Goal: Check status: Check status

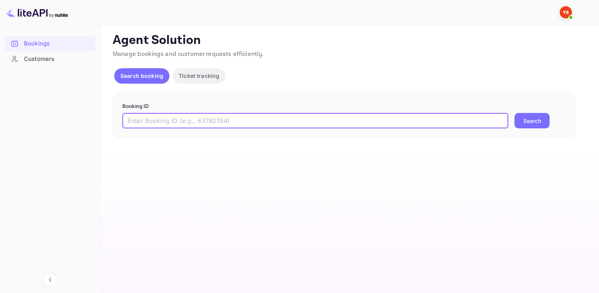
paste input "9504372"
type input "9504372"
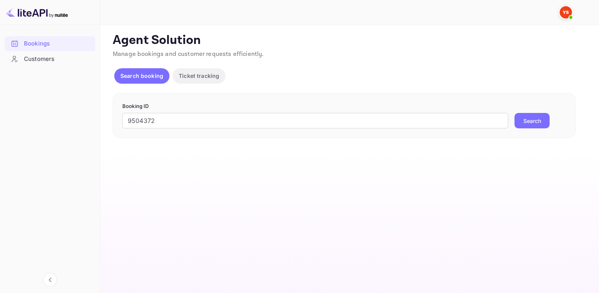
click at [530, 126] on button "Search" at bounding box center [532, 120] width 35 height 15
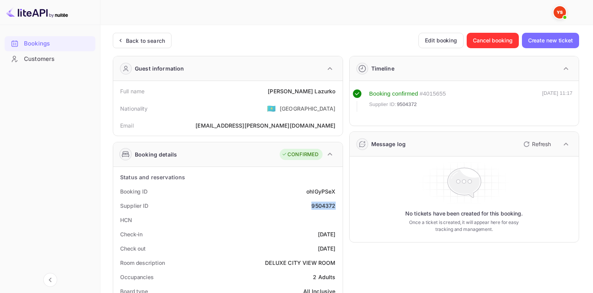
drag, startPoint x: 335, startPoint y: 207, endPoint x: 312, endPoint y: 206, distance: 24.0
click at [312, 206] on div "Supplier ID 9504372" at bounding box center [227, 206] width 223 height 14
copy div "9504372"
drag, startPoint x: 339, startPoint y: 93, endPoint x: 294, endPoint y: 92, distance: 45.2
click at [294, 92] on div "Full name [PERSON_NAME]" at bounding box center [227, 91] width 223 height 14
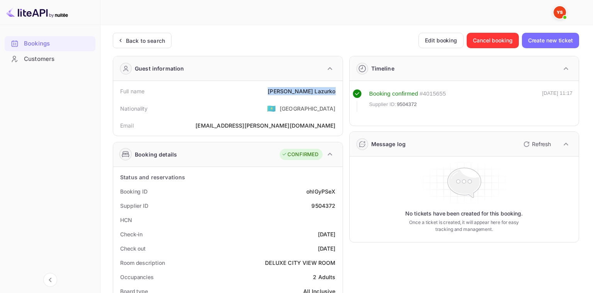
copy div "[PERSON_NAME]"
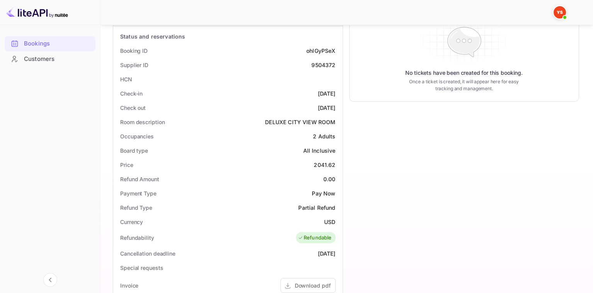
scroll to position [154, 0]
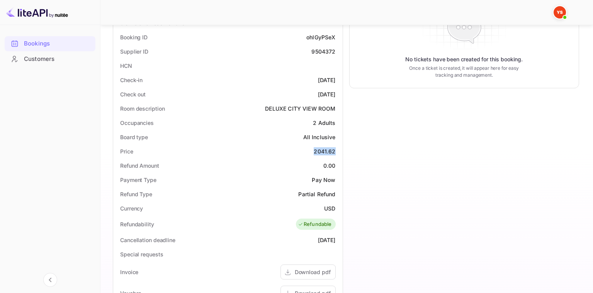
drag, startPoint x: 313, startPoint y: 151, endPoint x: 335, endPoint y: 153, distance: 22.1
click at [335, 153] on div "Price 2041.62" at bounding box center [227, 151] width 223 height 14
copy div "2041.62"
